Goal: Task Accomplishment & Management: Manage account settings

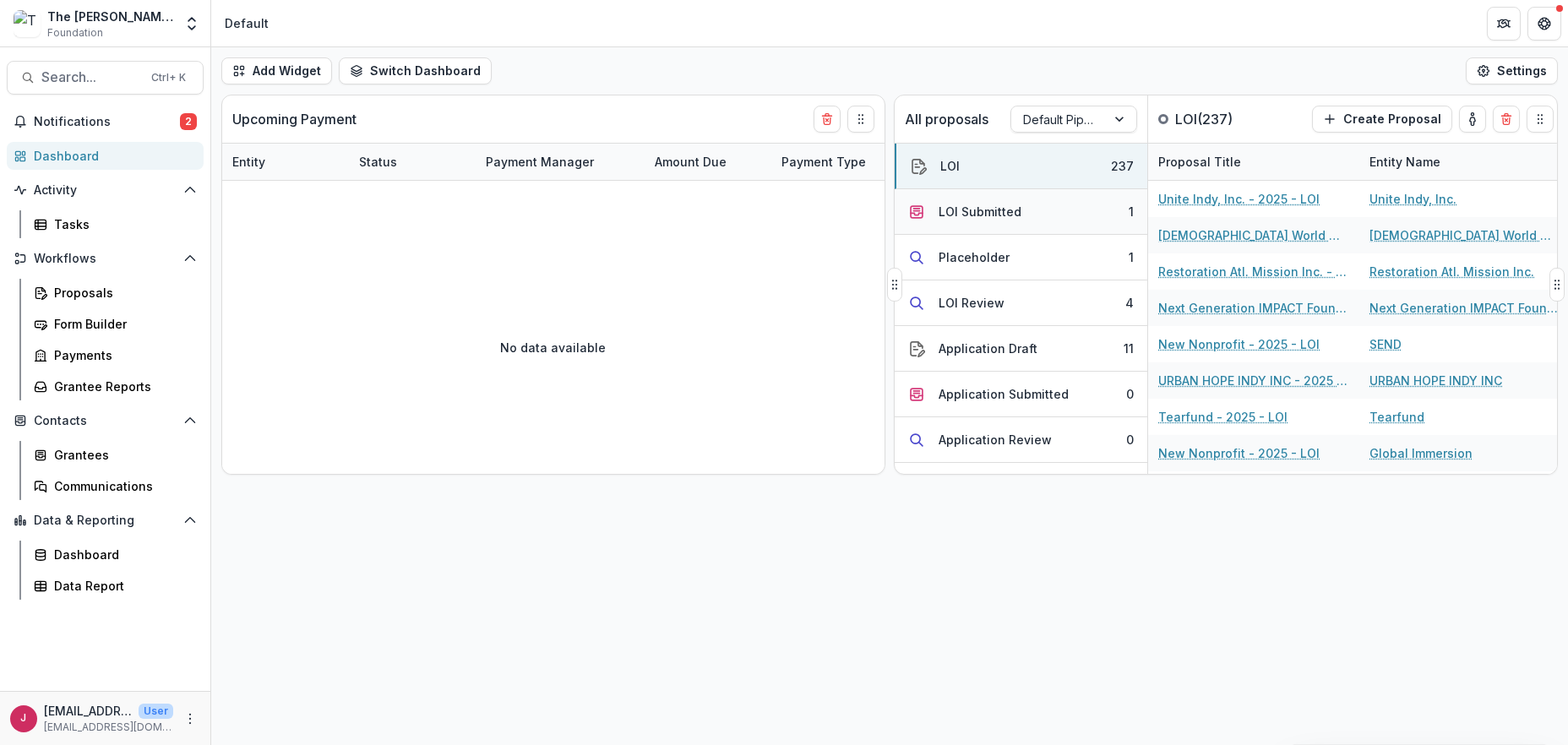
click at [983, 208] on div "LOI Submitted" at bounding box center [980, 211] width 82 height 18
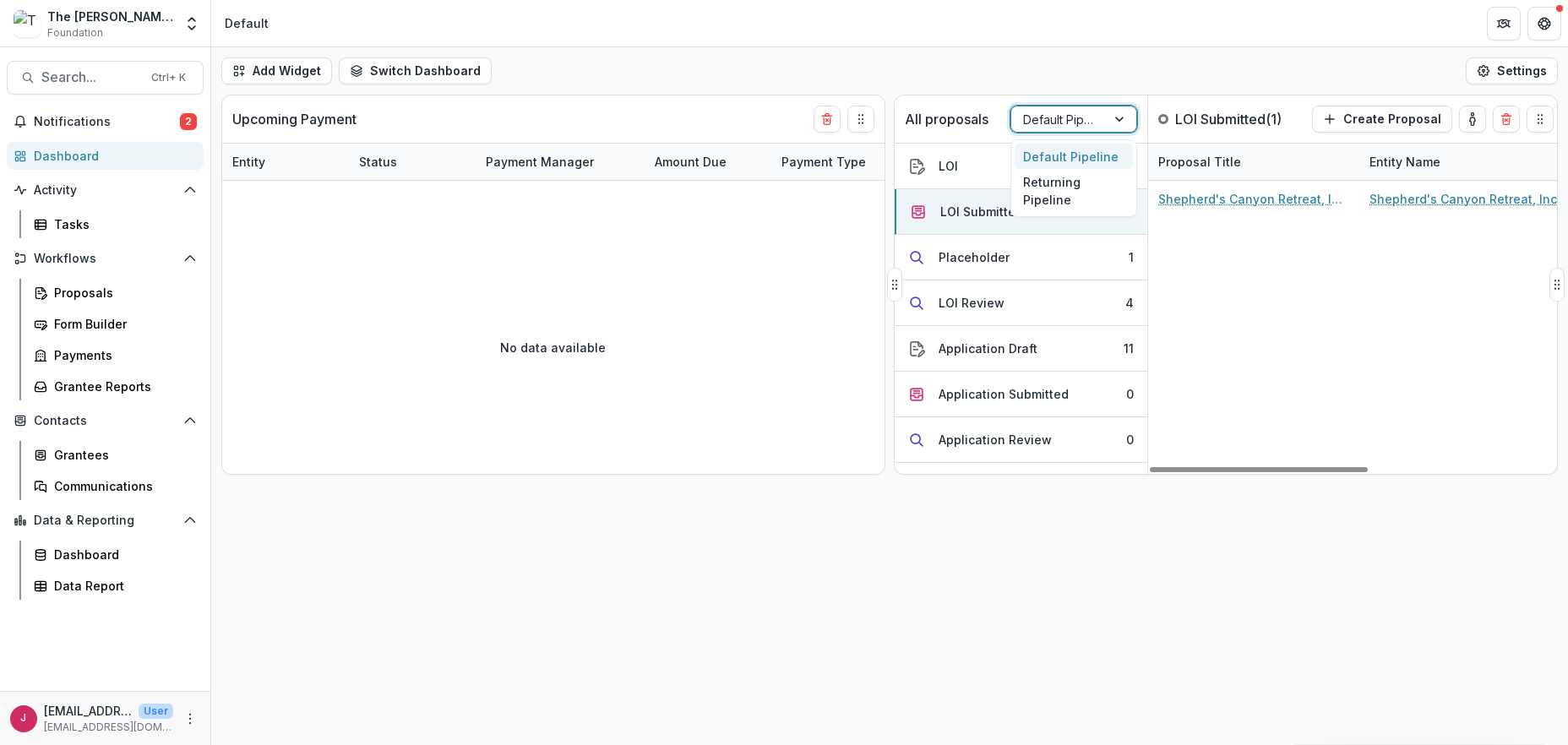
click at [1119, 116] on div at bounding box center [1121, 119] width 31 height 26
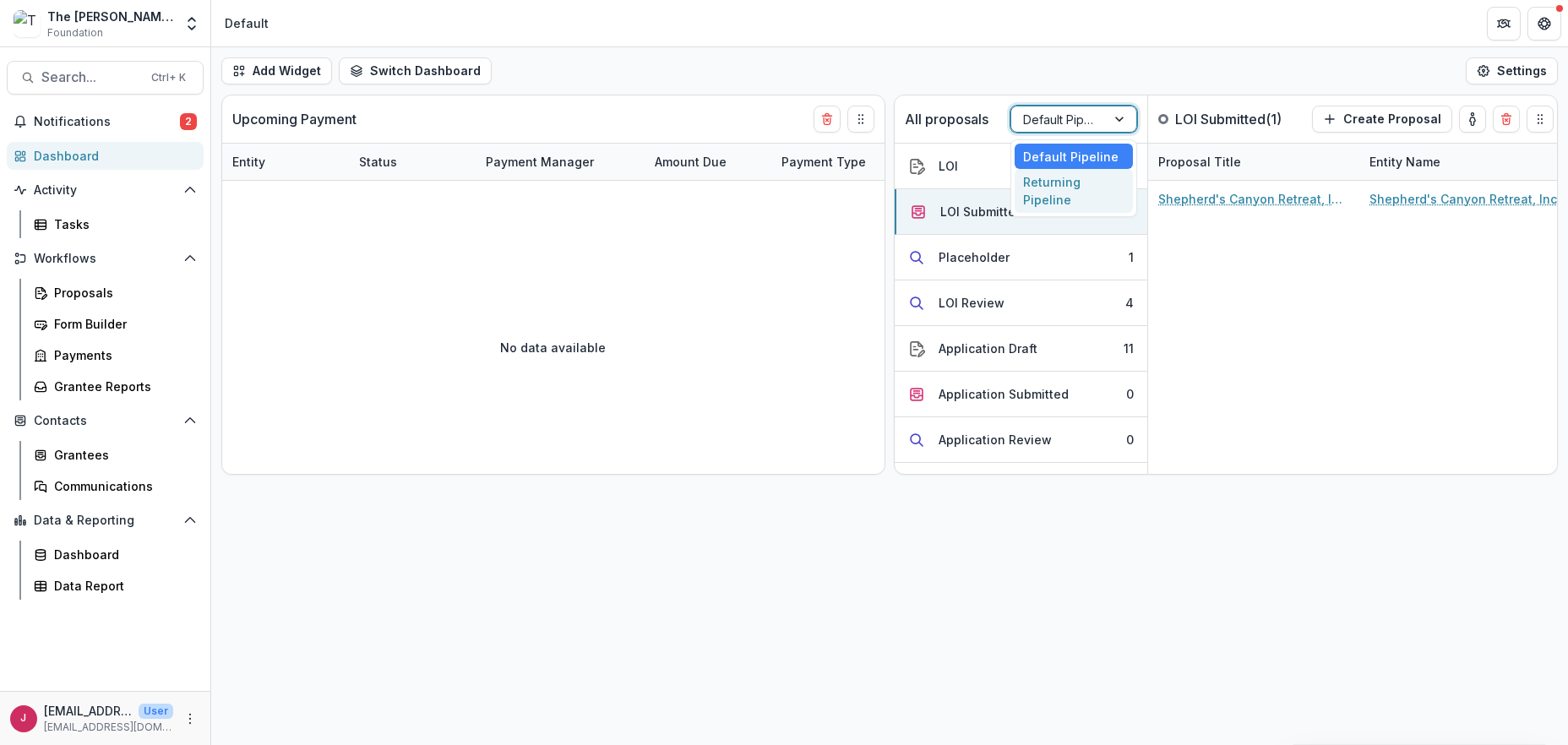
click at [1061, 192] on div "Returning Pipeline" at bounding box center [1073, 191] width 118 height 44
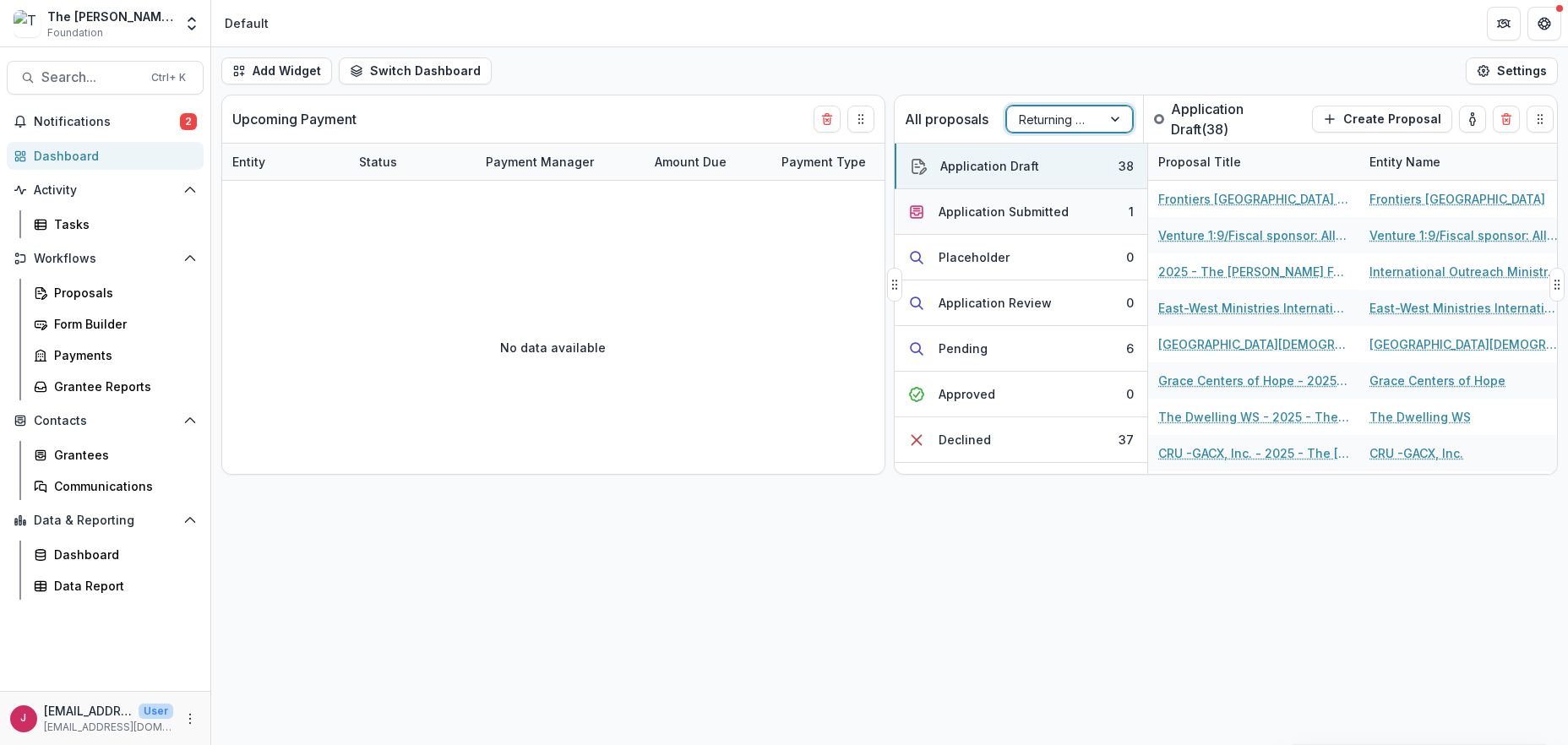
click at [991, 208] on div "Application Submitted" at bounding box center [1003, 211] width 130 height 18
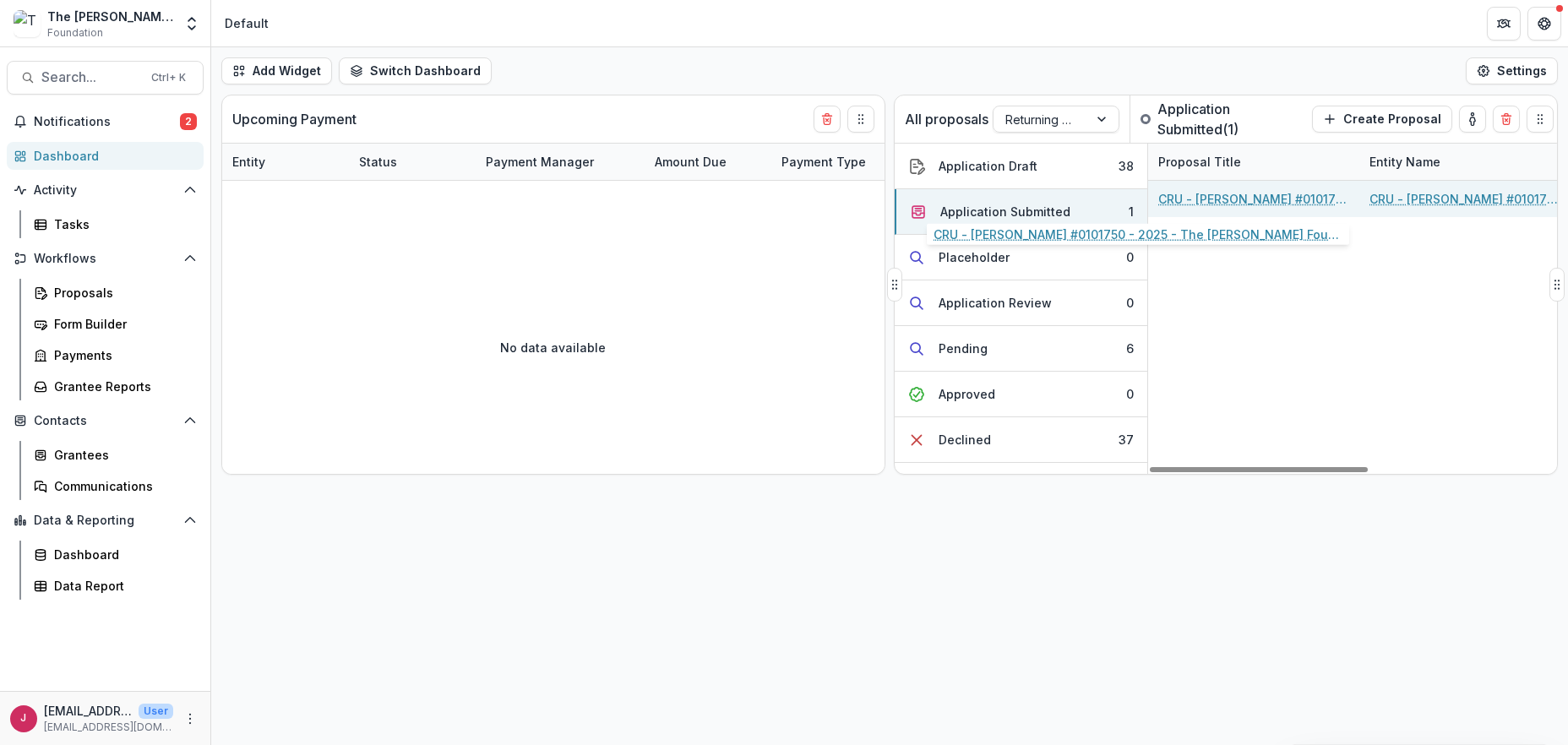
click at [1215, 196] on link "CRU - [PERSON_NAME] #0101750 - 2025 - The [PERSON_NAME] Foundation Grant Propos…" at bounding box center [1253, 199] width 191 height 18
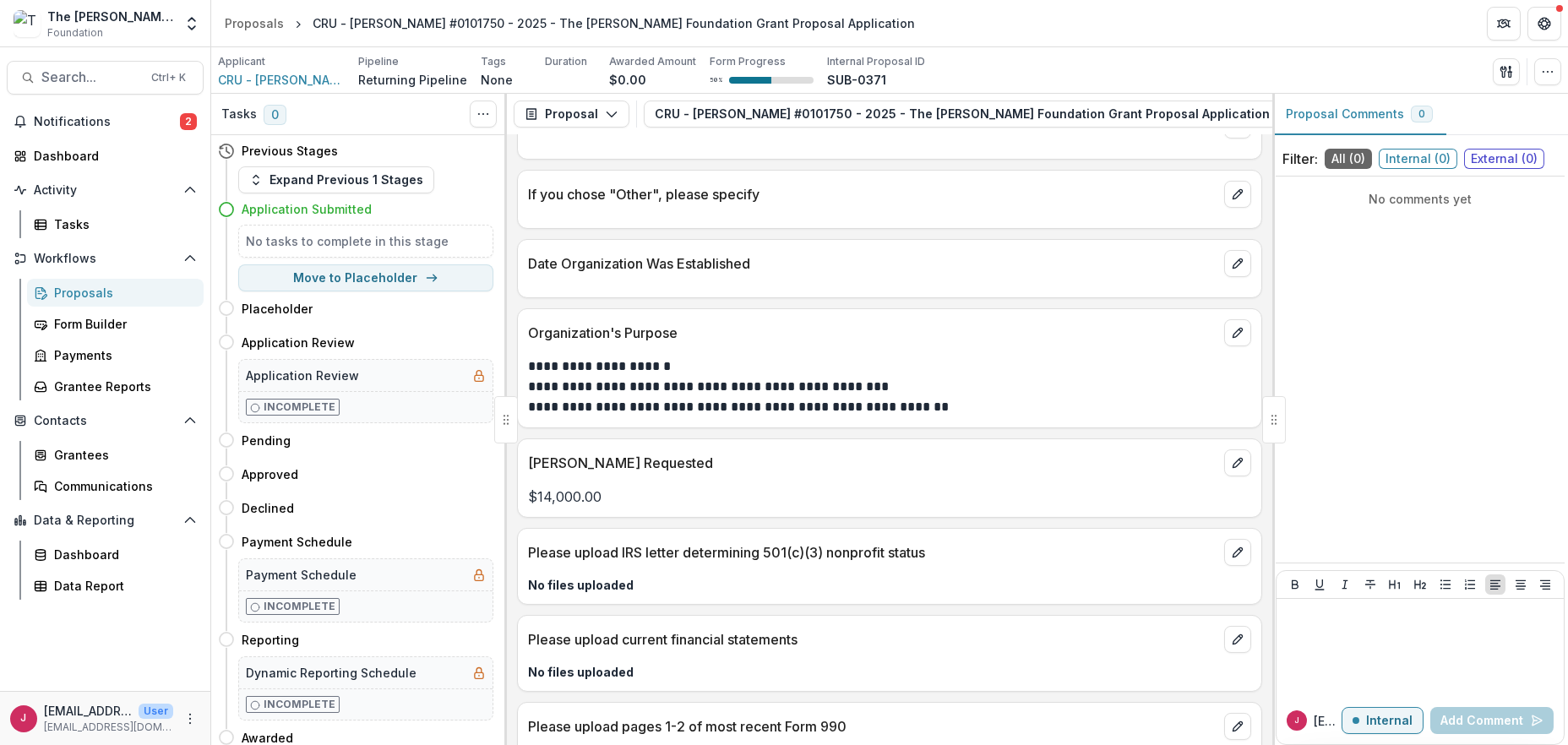
scroll to position [1506, 0]
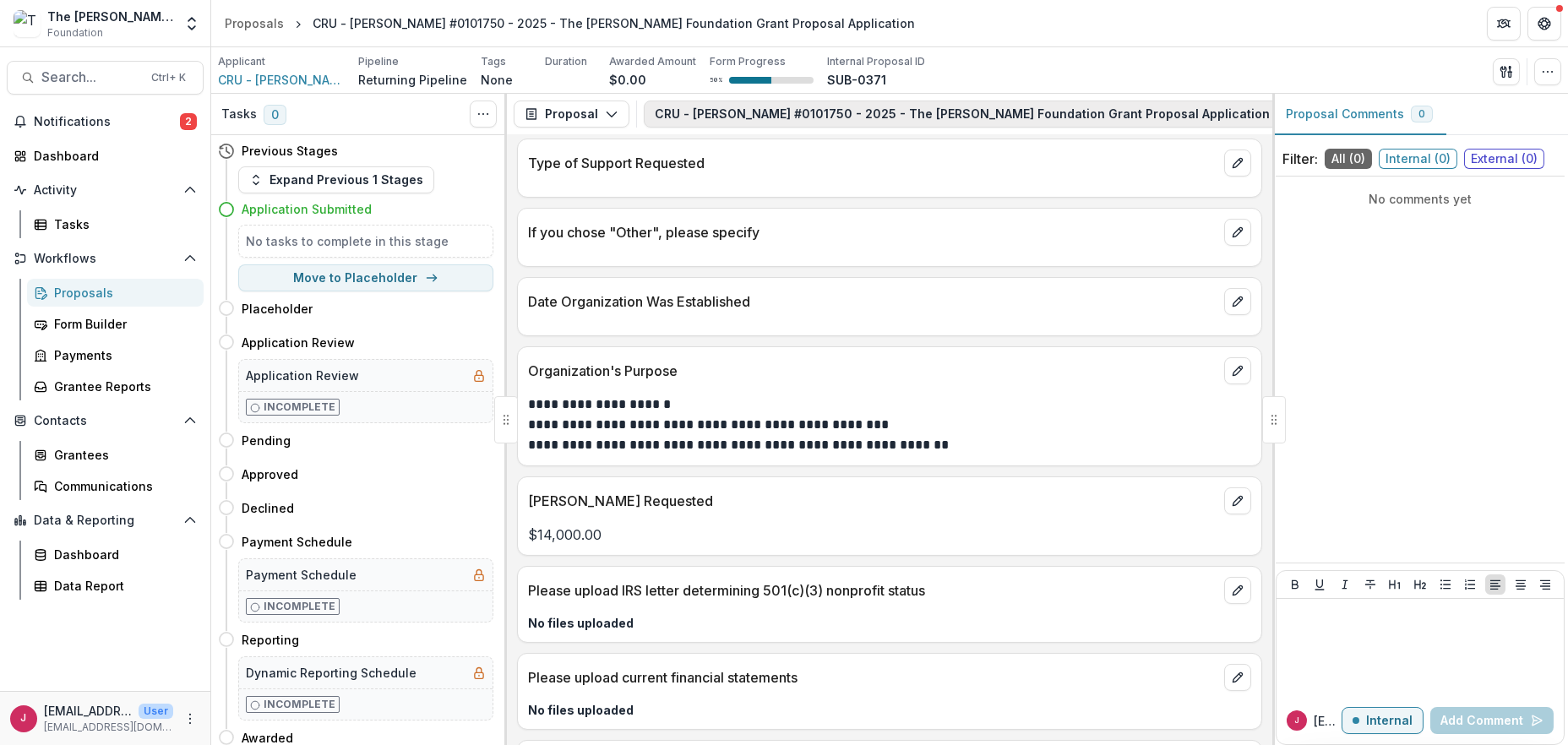
click at [1297, 114] on icon "button" at bounding box center [1304, 114] width 14 height 14
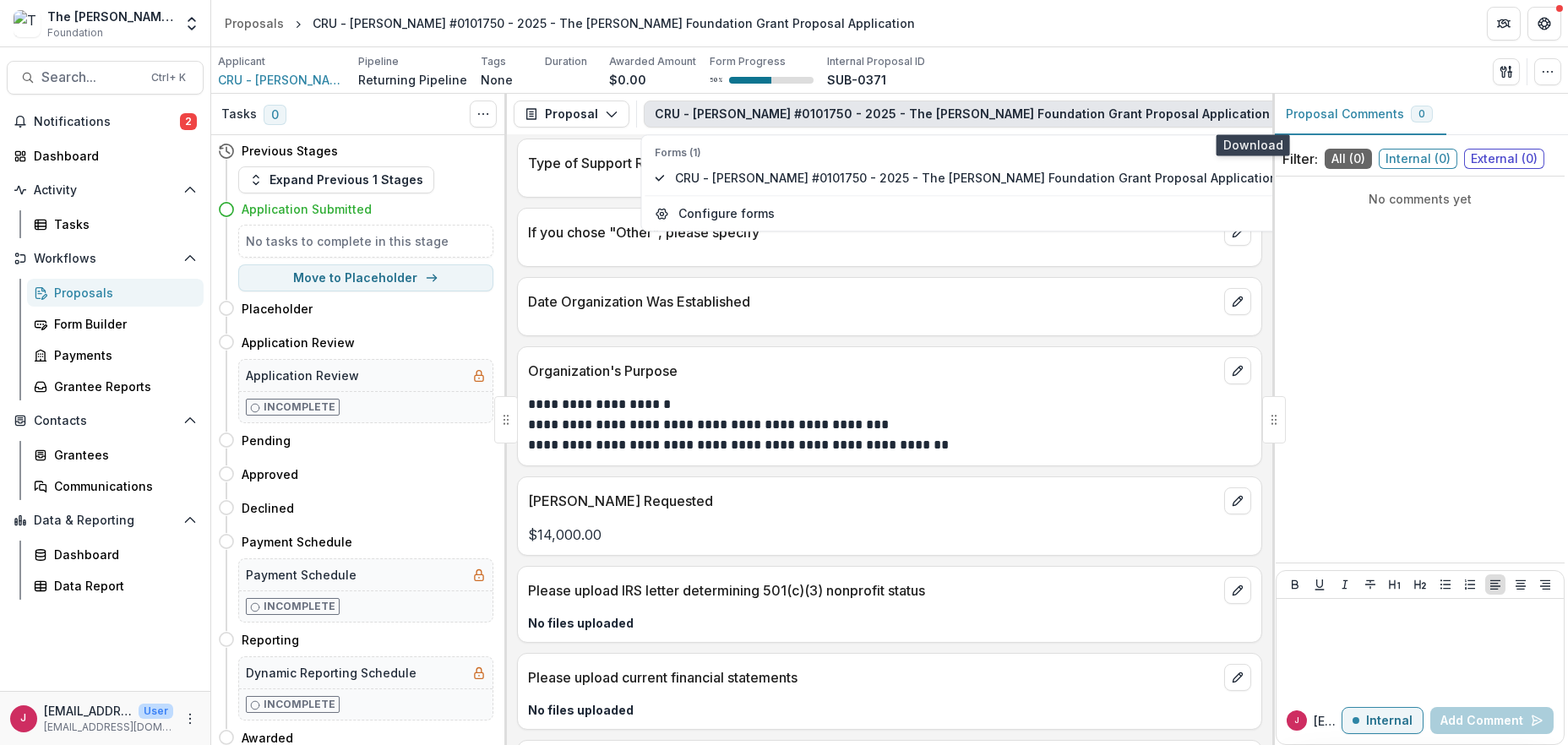
click at [1361, 117] on icon "button" at bounding box center [1367, 114] width 14 height 14
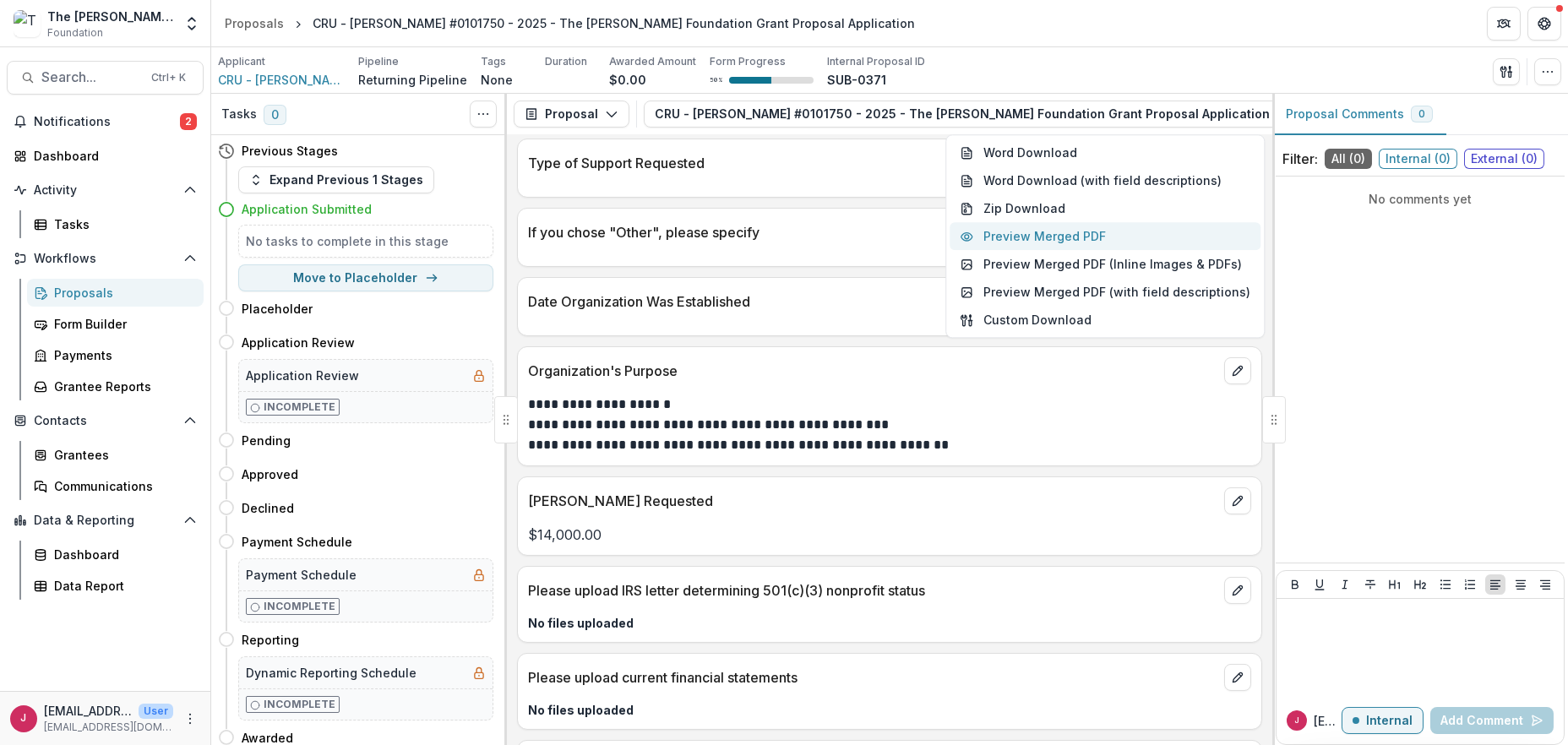
click at [1022, 236] on button "Preview Merged PDF" at bounding box center [1105, 236] width 311 height 28
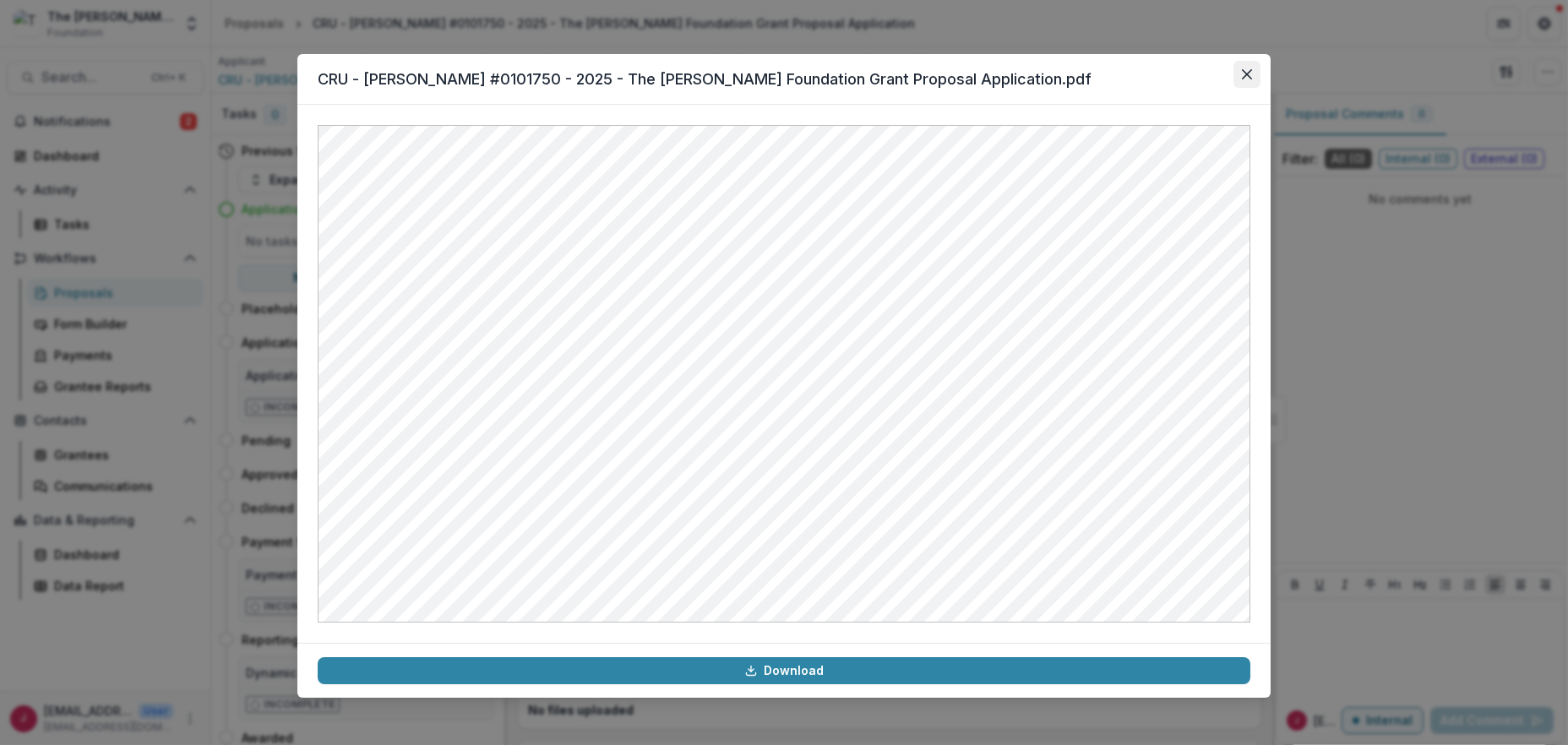
click at [1239, 67] on button "Close" at bounding box center [1247, 75] width 27 height 27
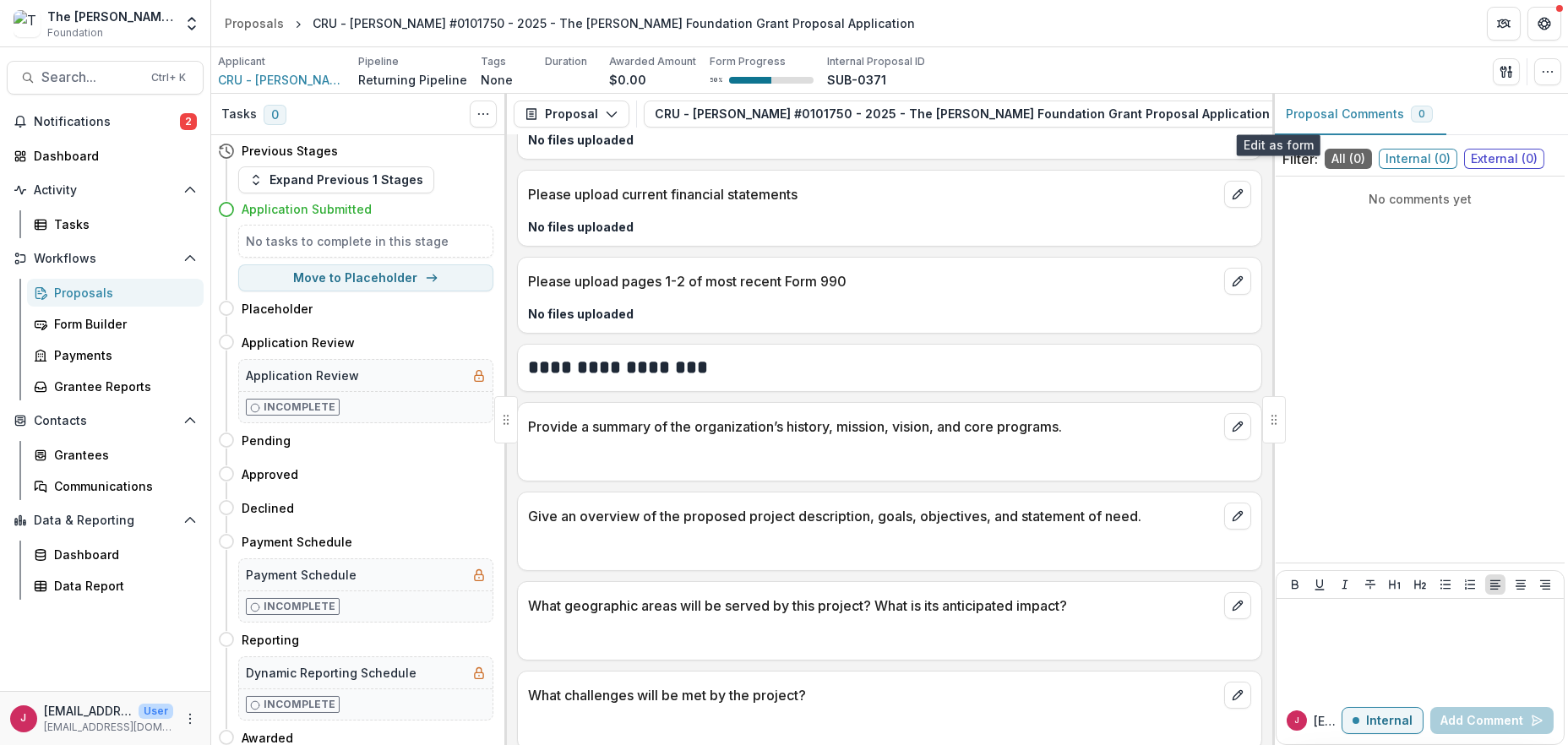
scroll to position [1732, 0]
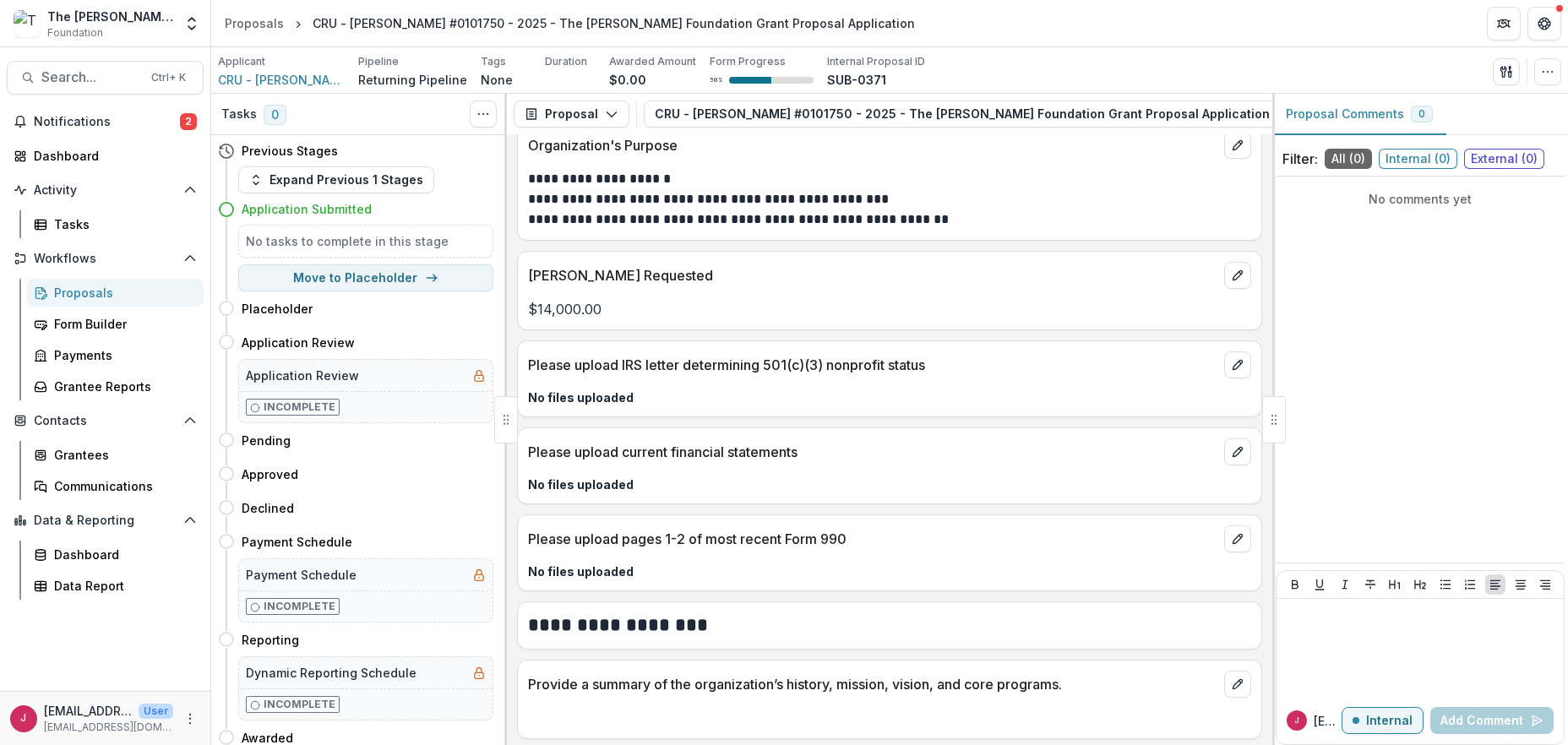
click at [598, 532] on p "Please upload pages 1-2 of most recent Form 990" at bounding box center [872, 539] width 690 height 20
click at [321, 80] on span "CRU - [PERSON_NAME] #0101750" at bounding box center [281, 79] width 127 height 18
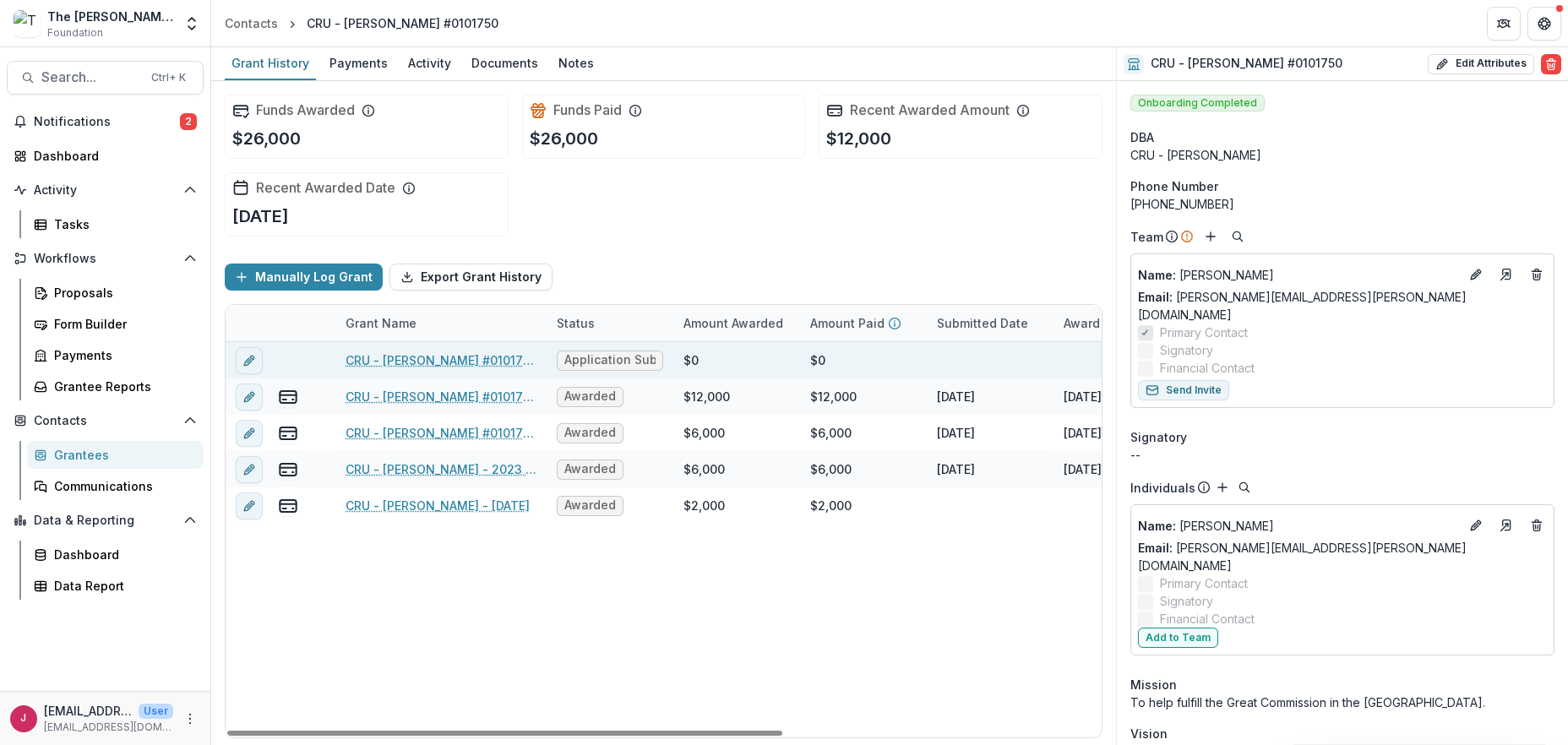
click at [452, 361] on link "CRU - [PERSON_NAME] #0101750 - 2025 - The [PERSON_NAME] Foundation Grant Propos…" at bounding box center [440, 360] width 191 height 18
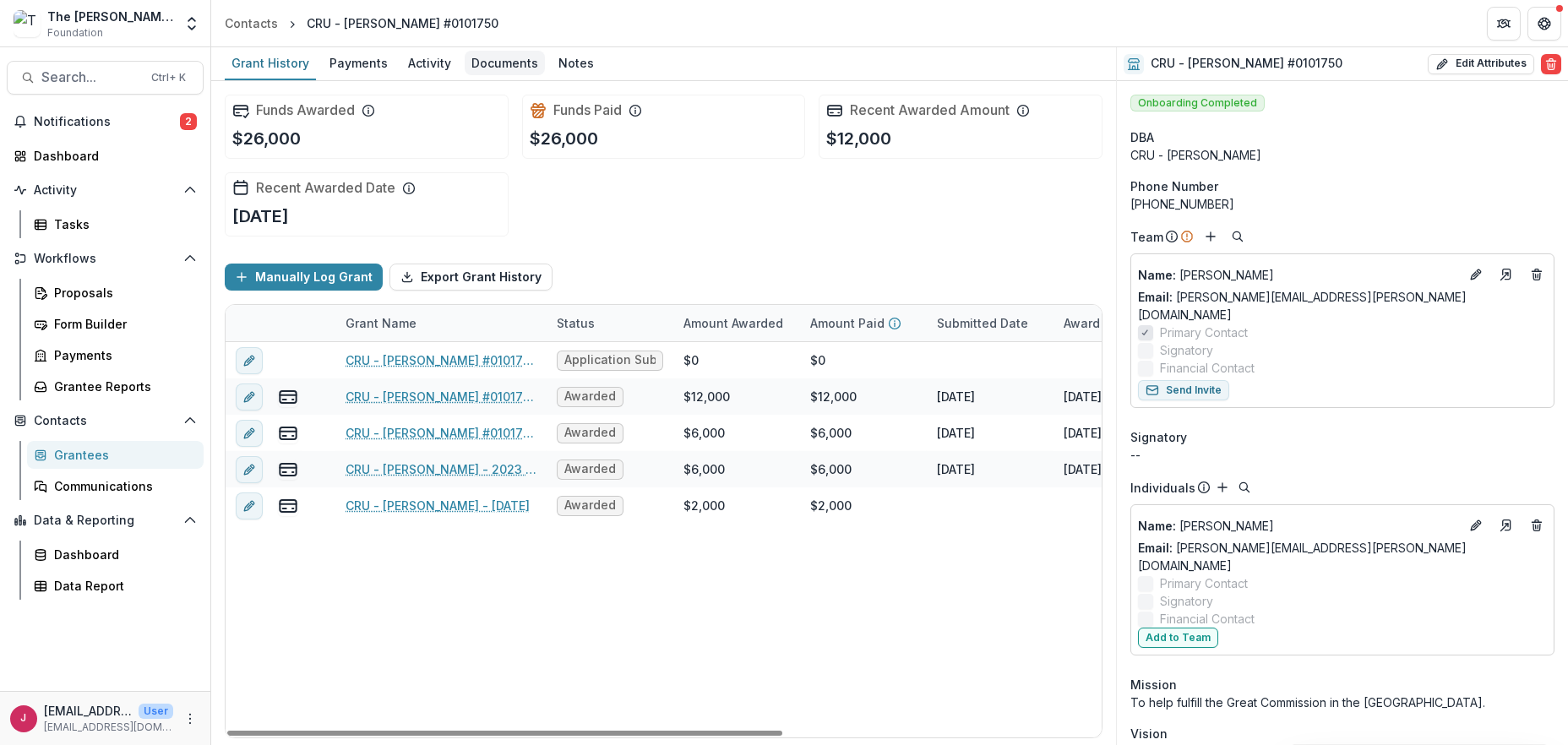
click at [508, 62] on div "Documents" at bounding box center [504, 63] width 80 height 25
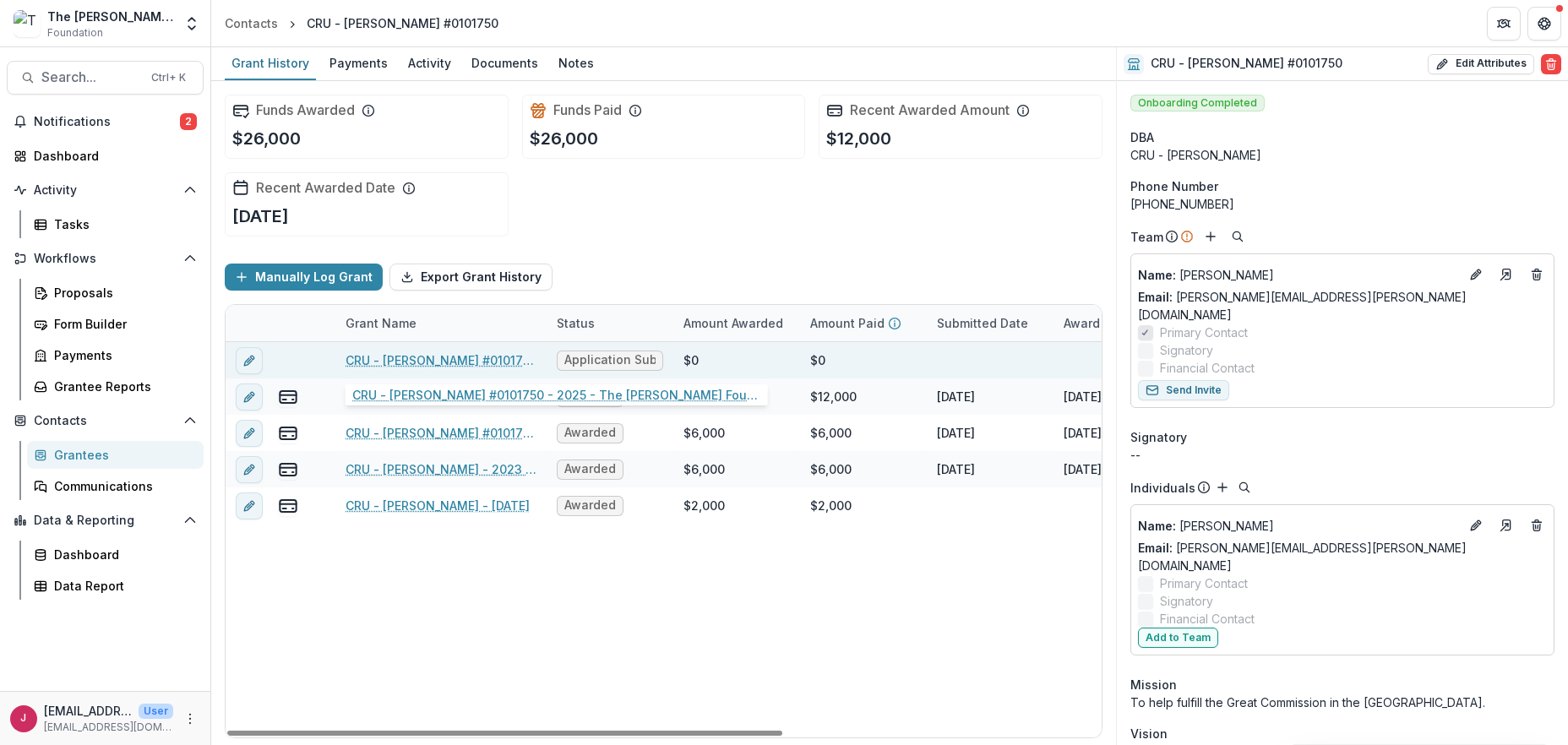
click at [404, 360] on link "CRU - [PERSON_NAME] #0101750 - 2025 - The [PERSON_NAME] Foundation Grant Propos…" at bounding box center [440, 360] width 191 height 18
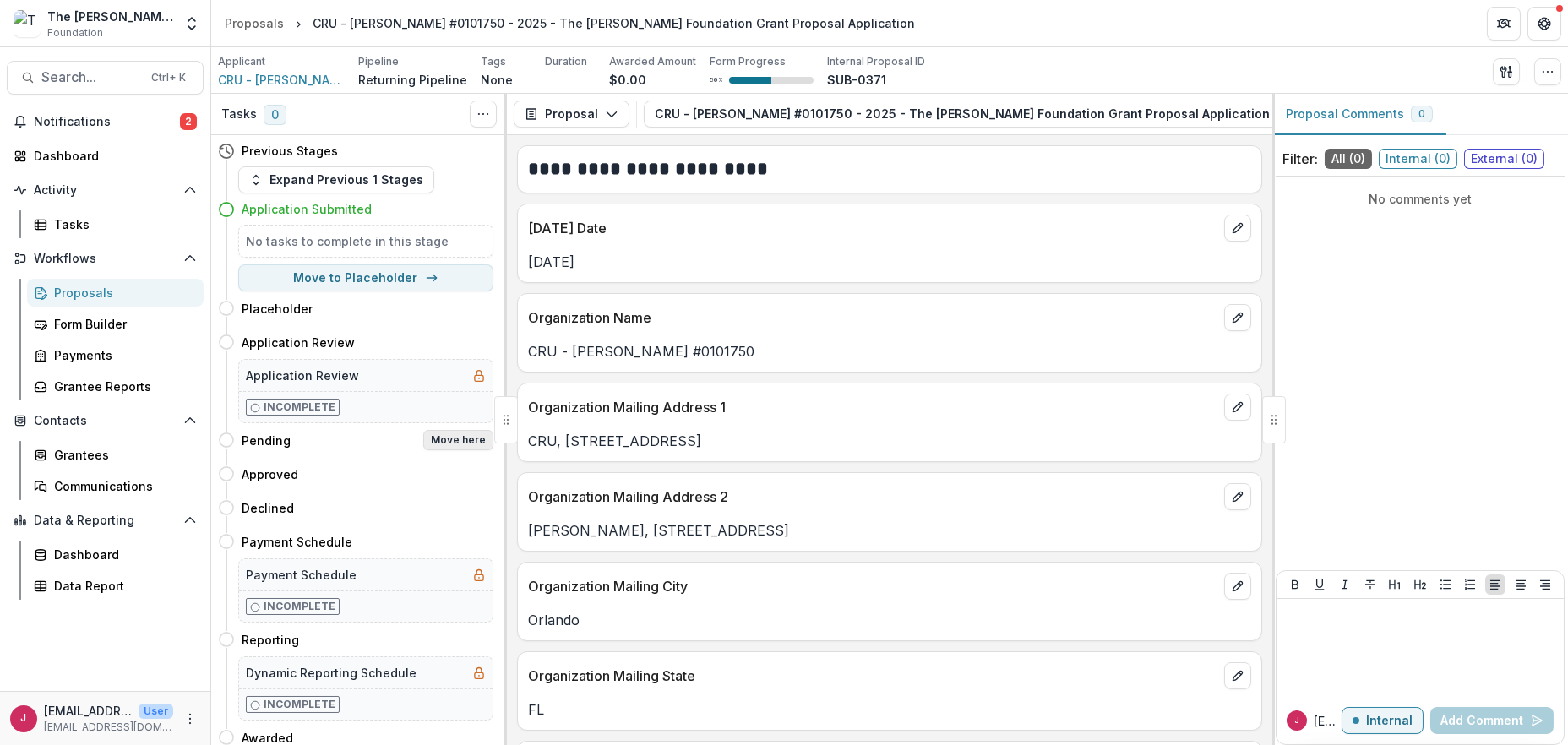
click at [442, 437] on button "Move here" at bounding box center [458, 441] width 70 height 20
select select "*******"
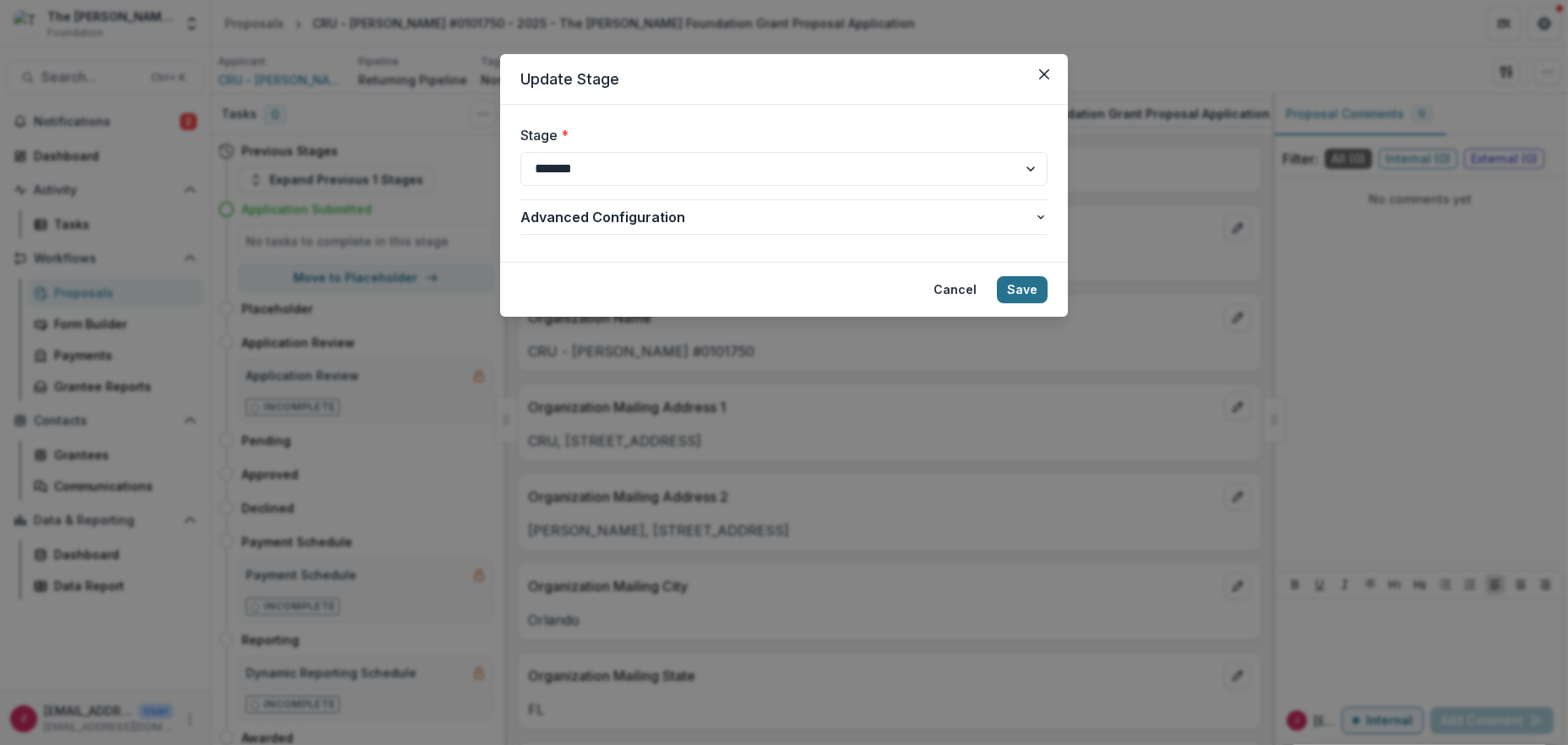
click at [1029, 287] on button "Save" at bounding box center [1022, 290] width 51 height 27
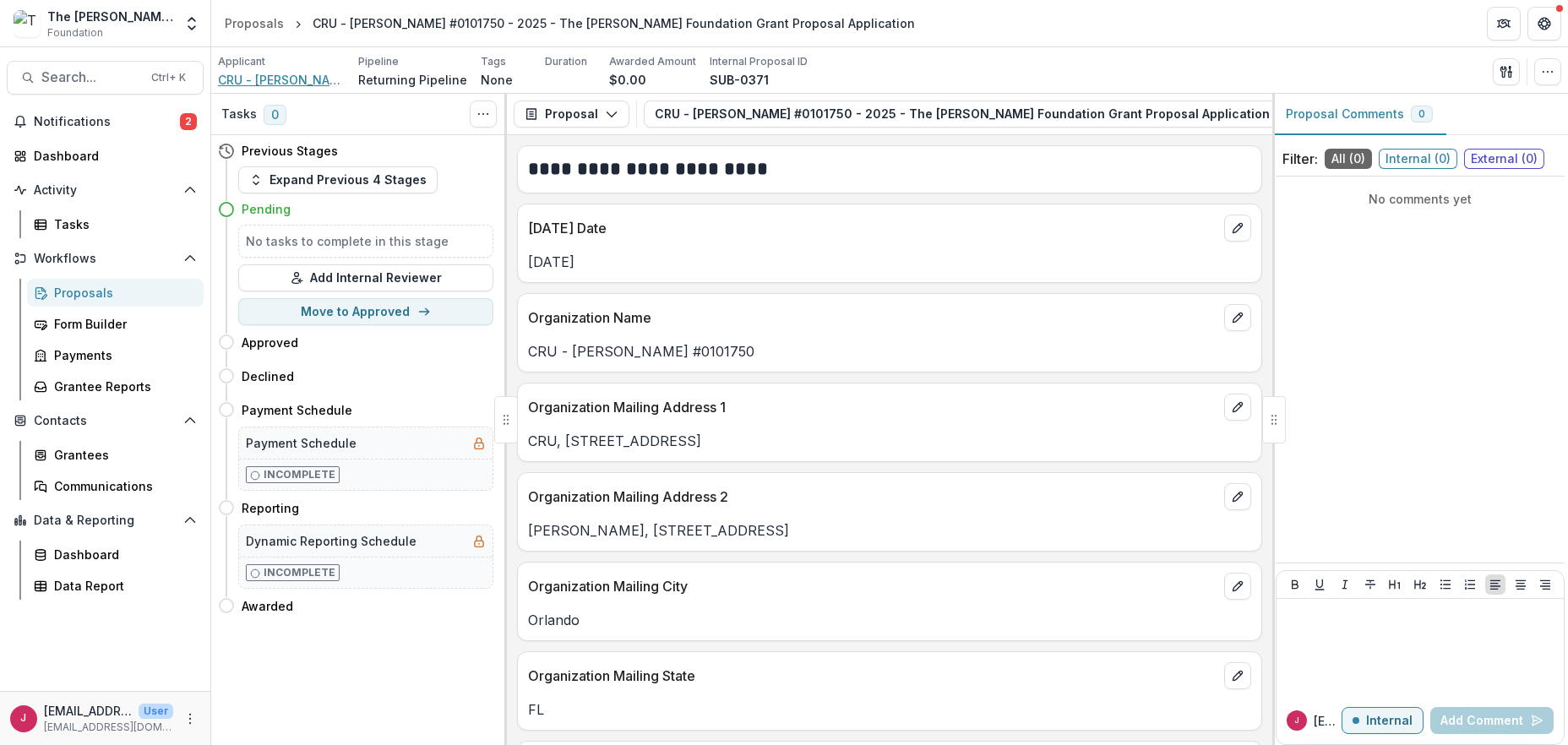
click at [266, 77] on span "CRU - [PERSON_NAME] #0101750" at bounding box center [281, 79] width 127 height 18
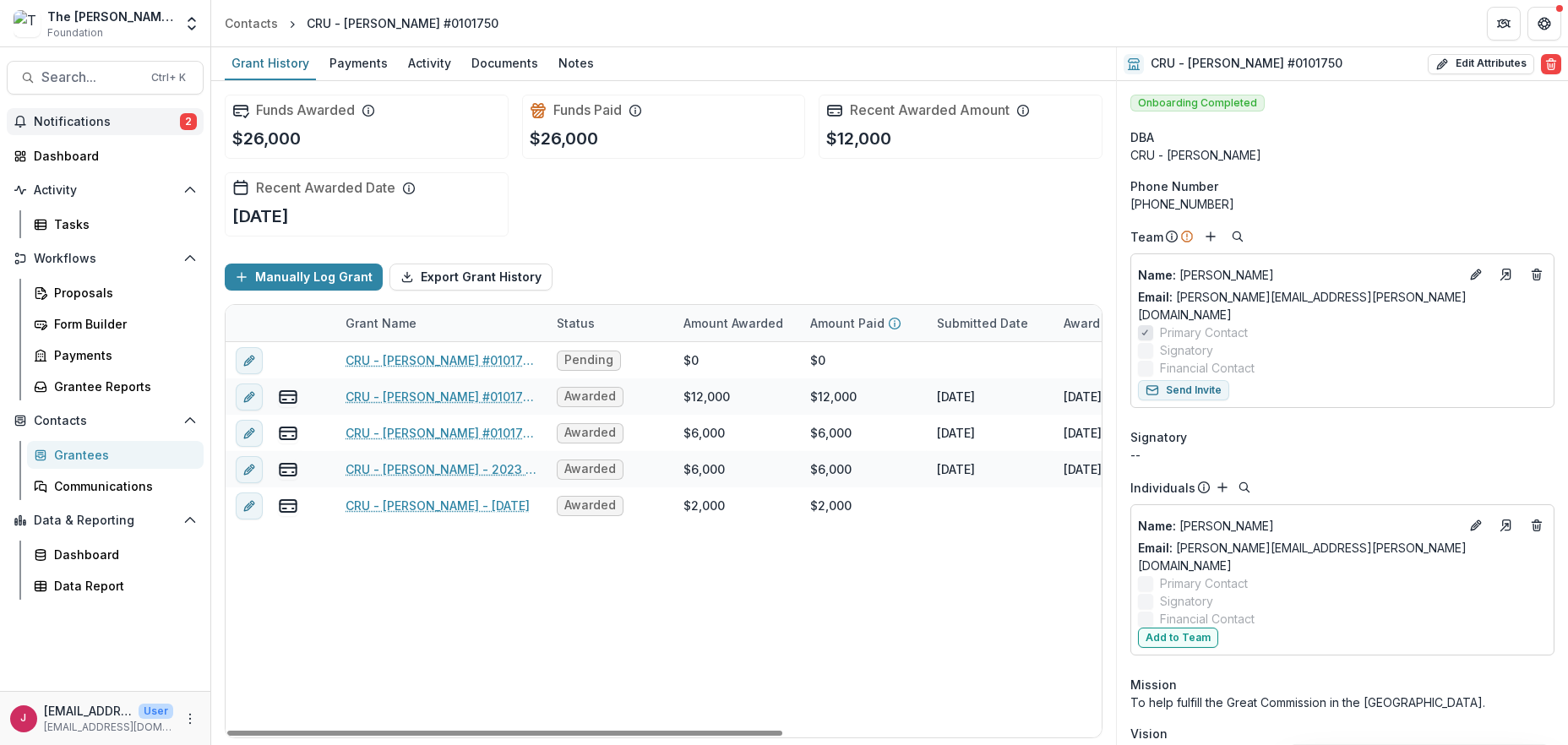
click at [104, 124] on span "Notifications" at bounding box center [107, 122] width 146 height 14
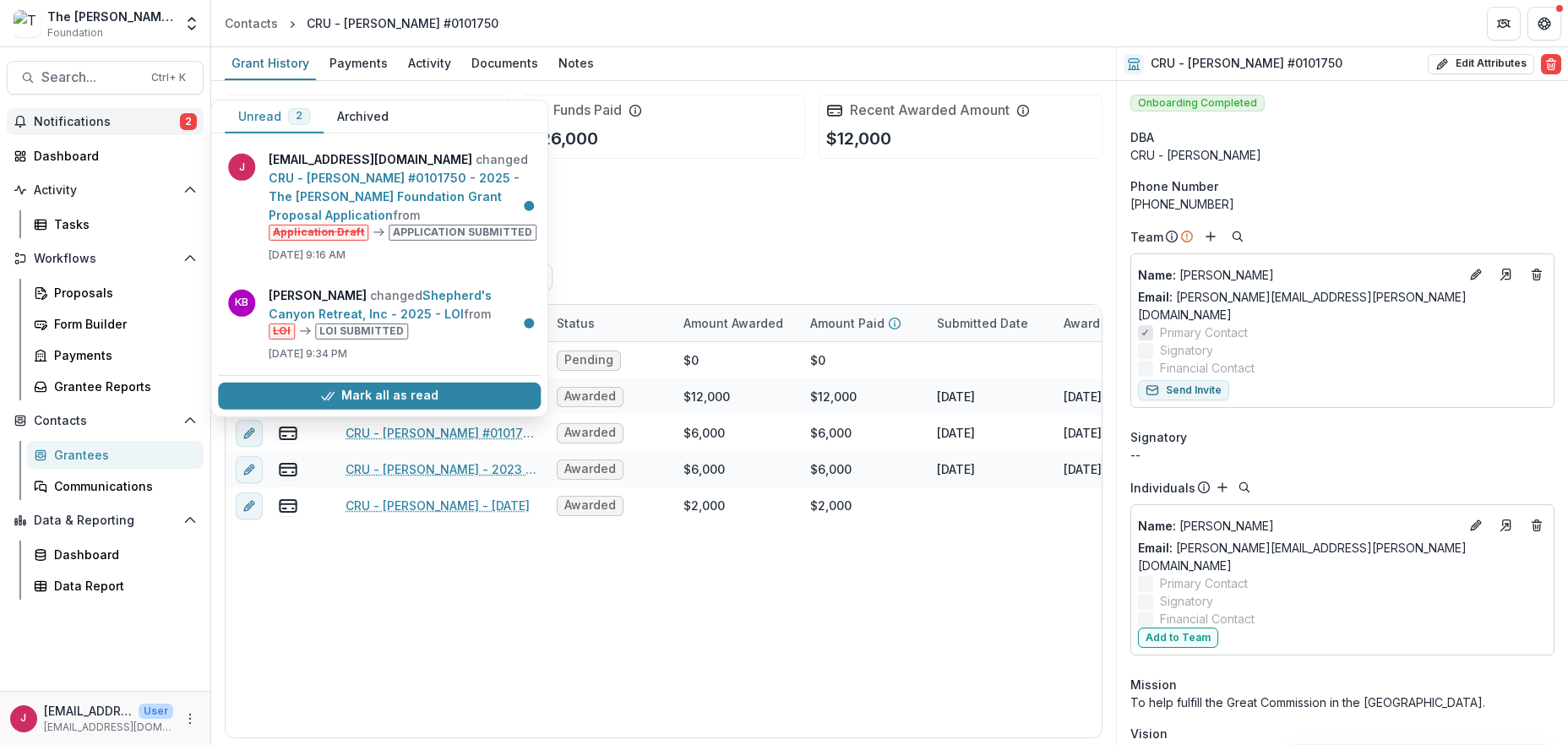
drag, startPoint x: 373, startPoint y: 376, endPoint x: 1289, endPoint y: 162, distance: 940.7
click at [380, 382] on button "Mark all as read" at bounding box center [378, 395] width 322 height 27
